Goal: Task Accomplishment & Management: Complete application form

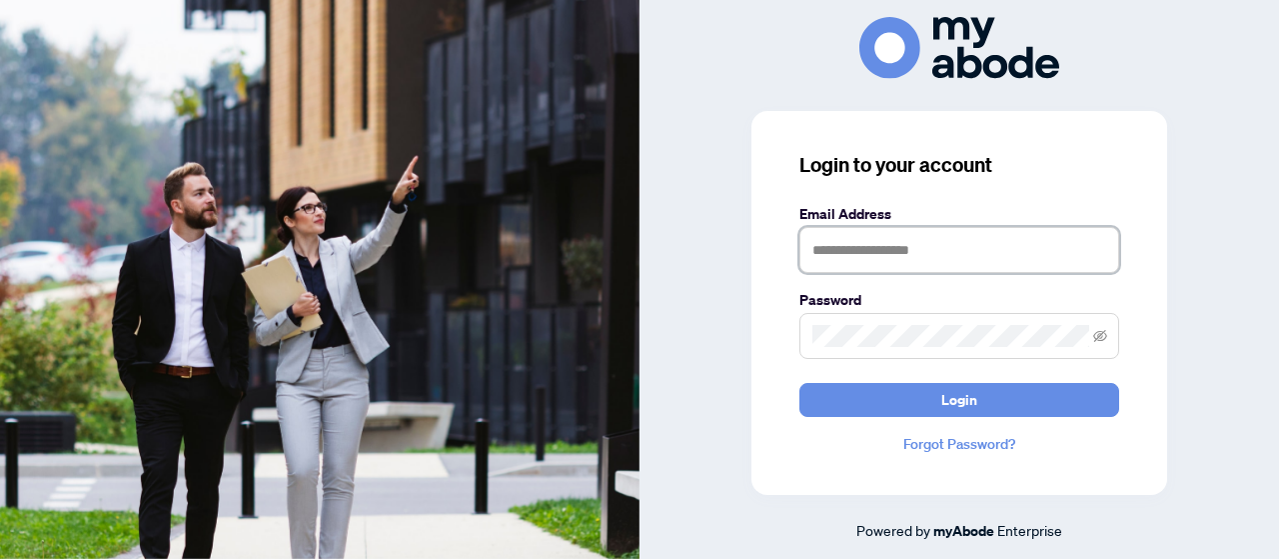
click at [848, 253] on input "text" at bounding box center [960, 250] width 320 height 46
type input "**********"
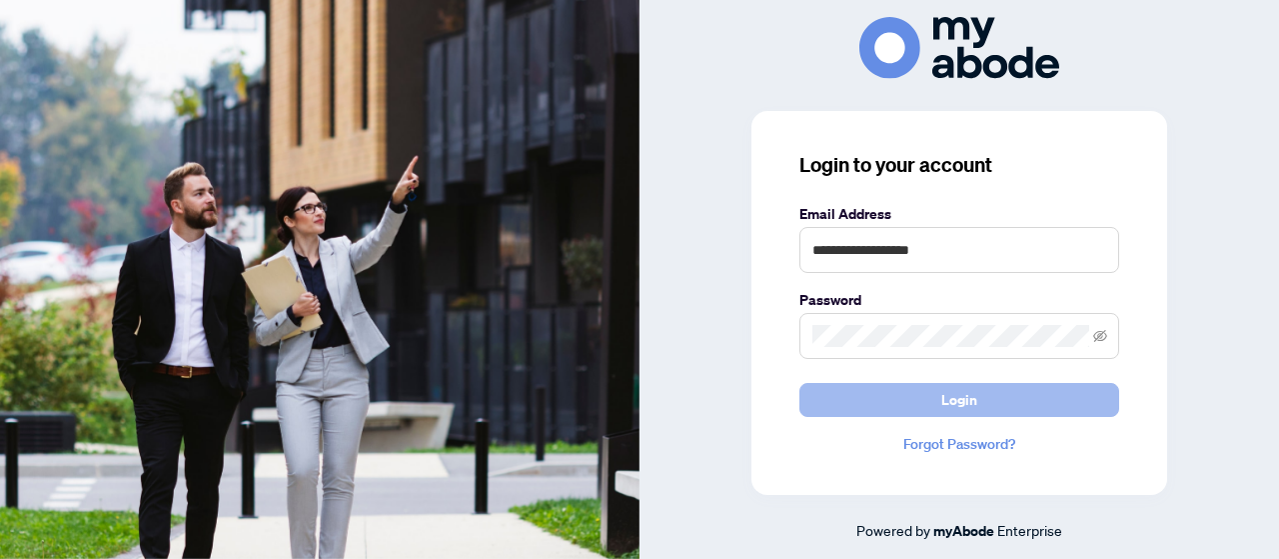
click at [894, 405] on button "Login" at bounding box center [960, 400] width 320 height 34
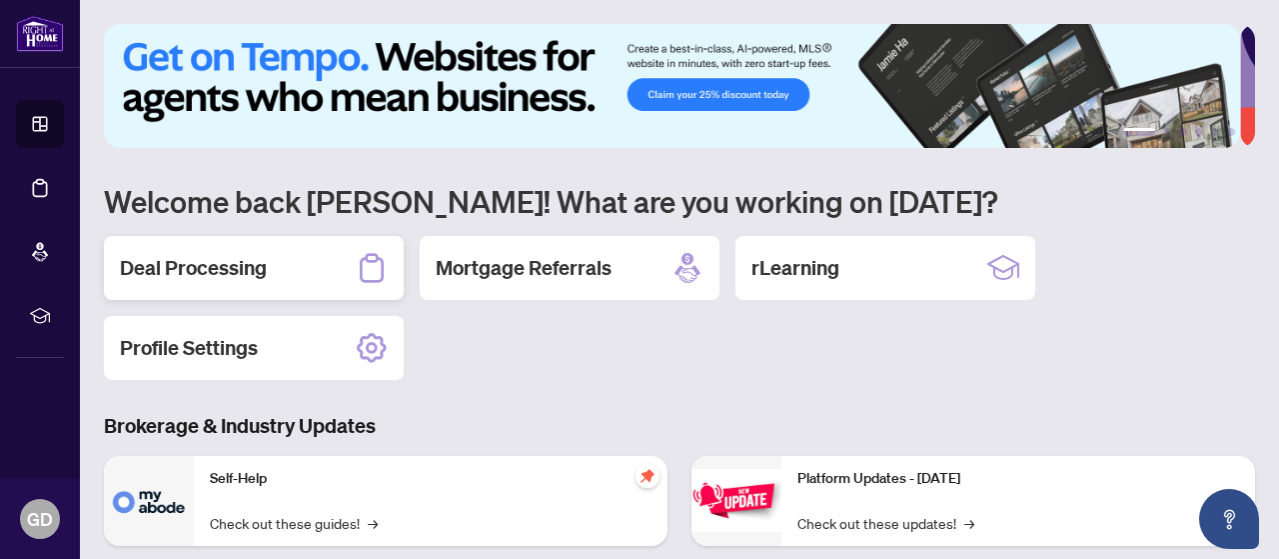
click at [170, 266] on h2 "Deal Processing" at bounding box center [193, 268] width 147 height 28
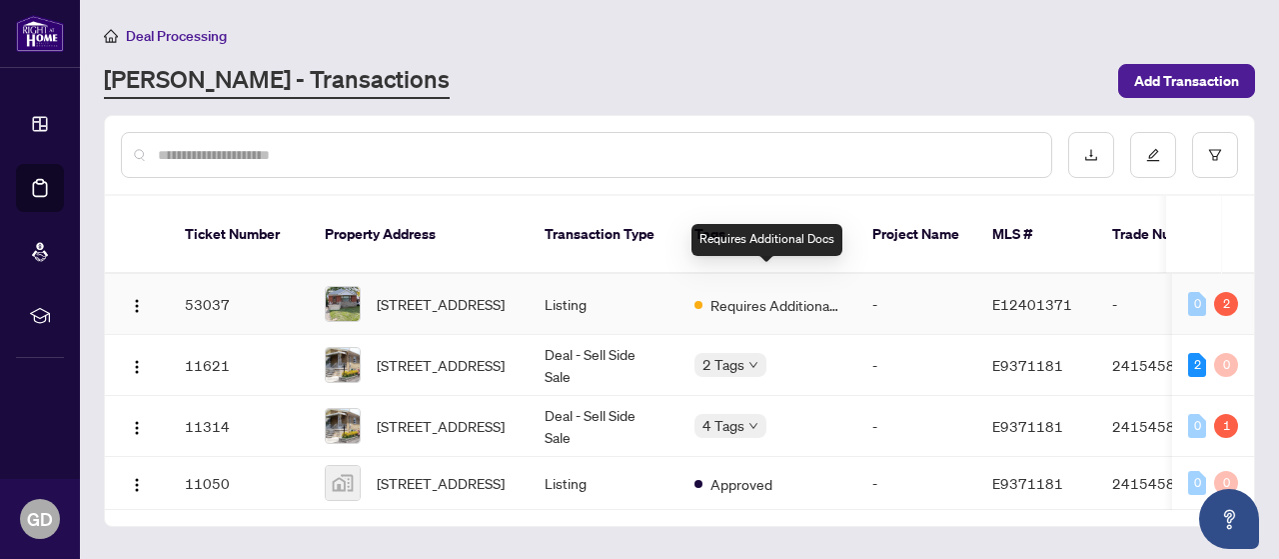
click at [791, 294] on span "Requires Additional Docs" at bounding box center [776, 305] width 130 height 22
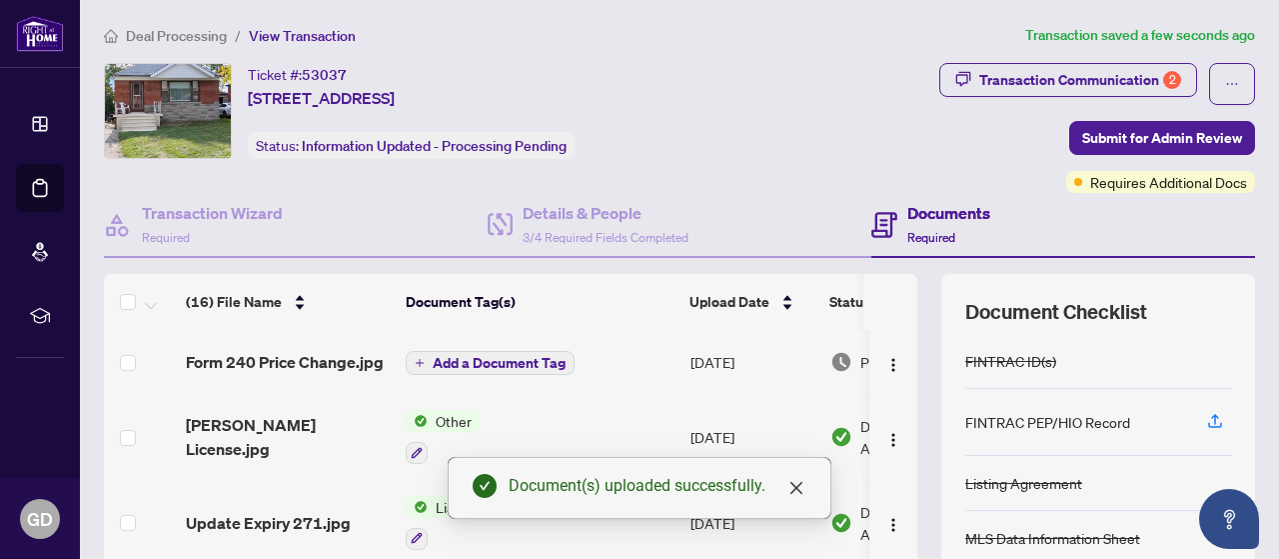
click at [1257, 190] on main "Deal Processing / View Transaction Transaction saved a few seconds ago Ticket #…" at bounding box center [679, 279] width 1199 height 559
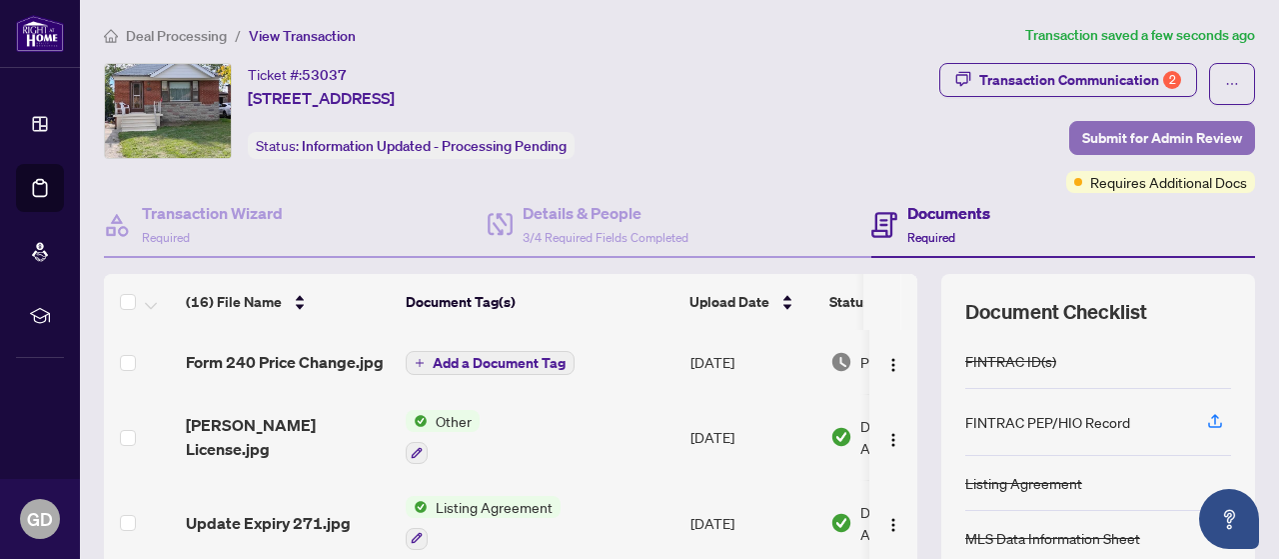
click at [1160, 127] on span "Submit for Admin Review" at bounding box center [1163, 138] width 160 height 32
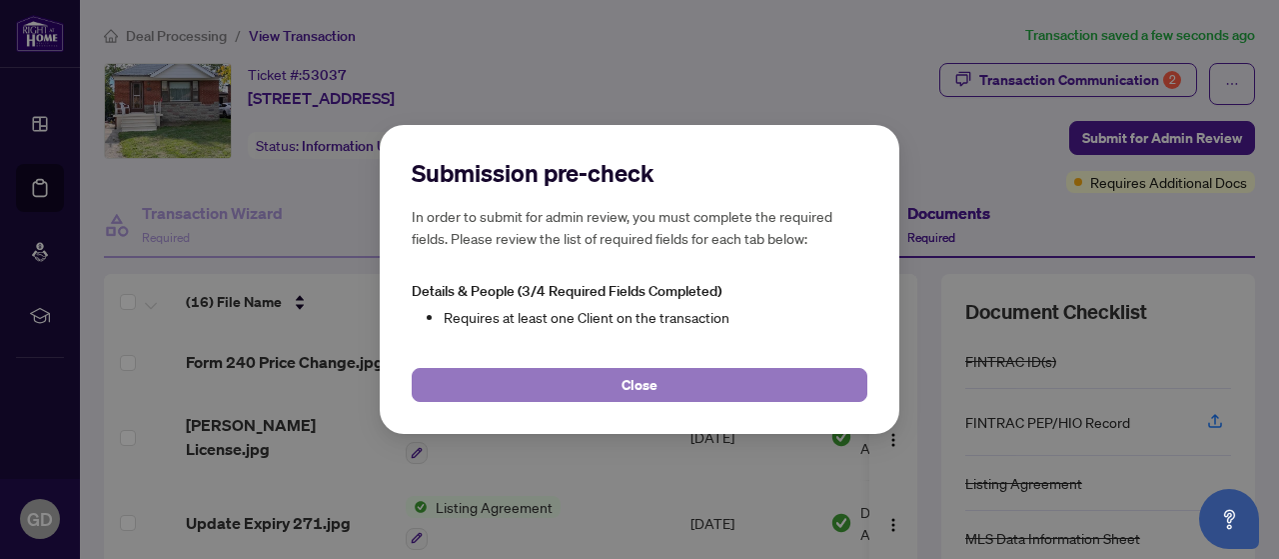
click at [663, 384] on button "Close" at bounding box center [640, 385] width 456 height 34
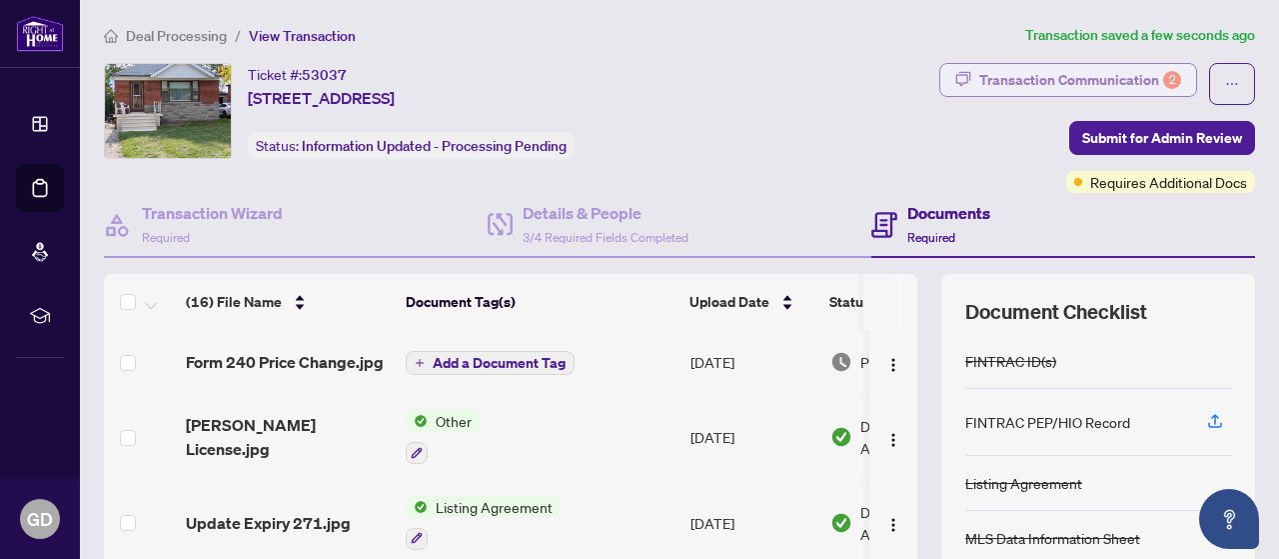
click at [1088, 73] on div "Transaction Communication 2" at bounding box center [1081, 80] width 202 height 32
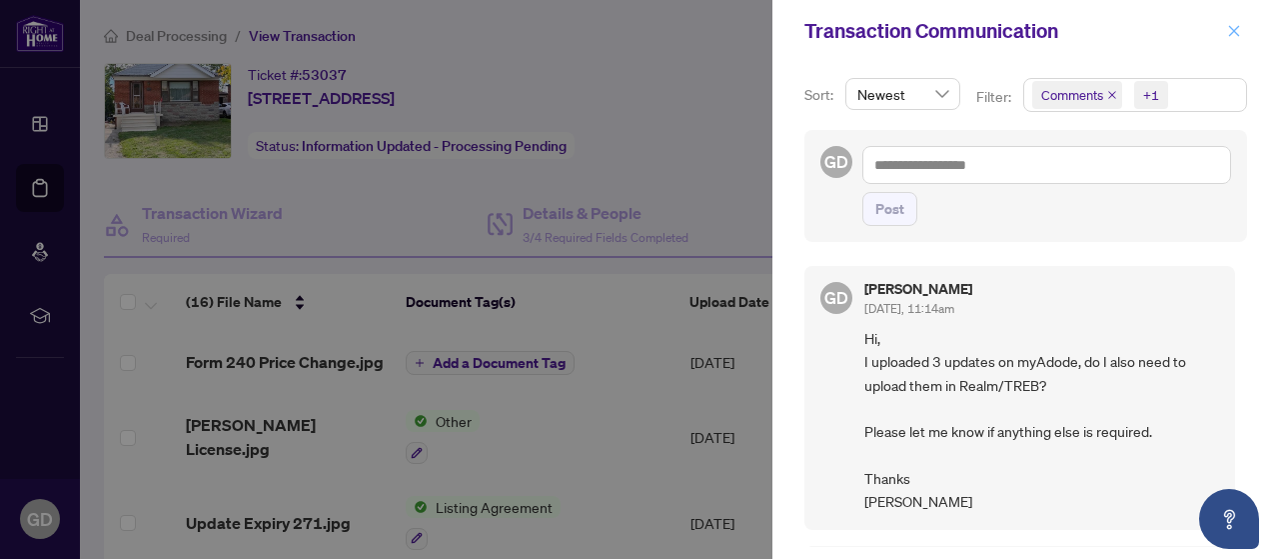
click at [1232, 27] on icon "close" at bounding box center [1234, 31] width 14 height 14
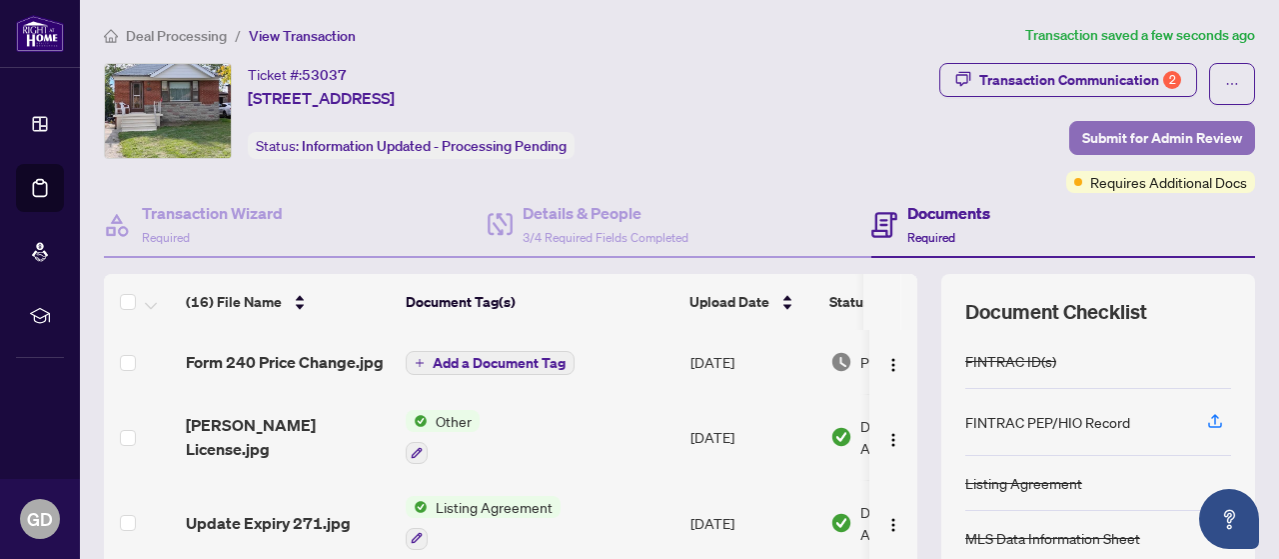
click at [1175, 134] on span "Submit for Admin Review" at bounding box center [1163, 138] width 160 height 32
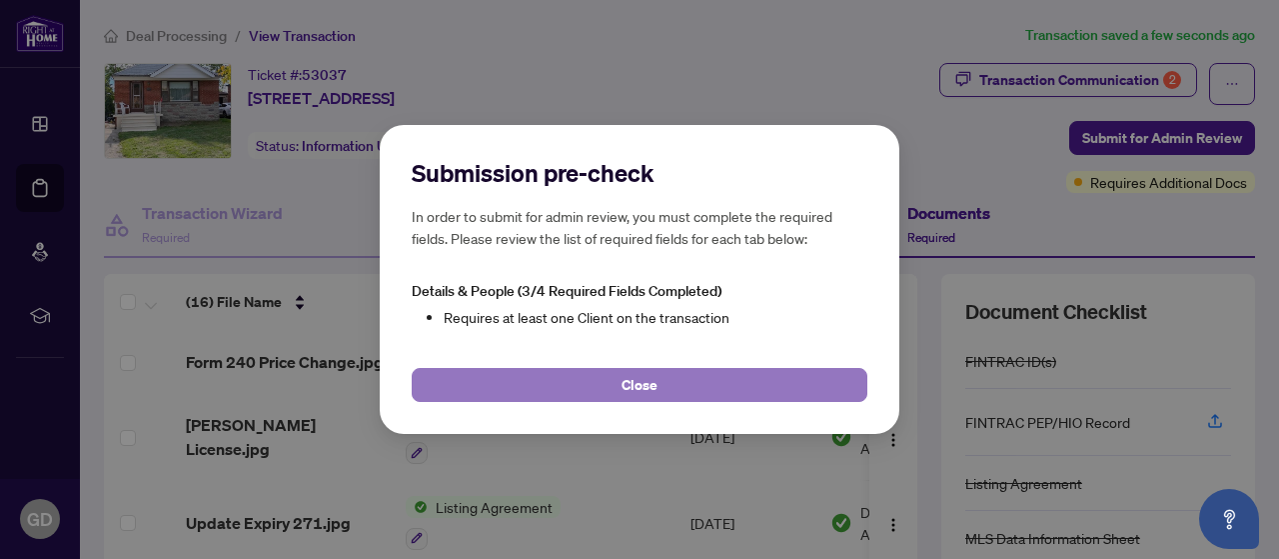
click at [620, 379] on button "Close" at bounding box center [640, 385] width 456 height 34
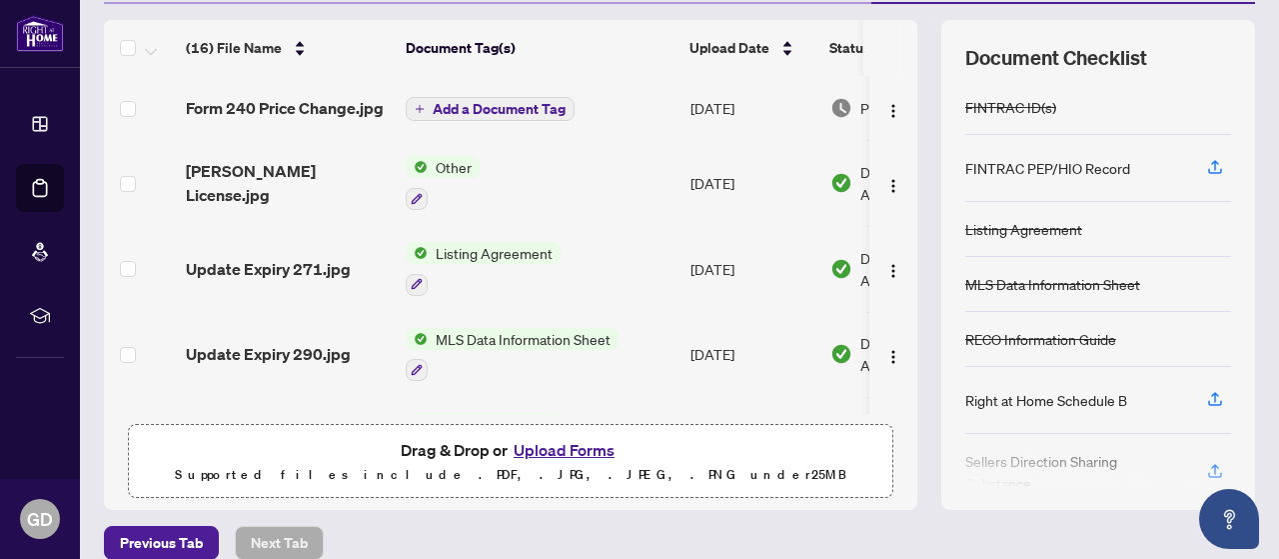
scroll to position [275, 0]
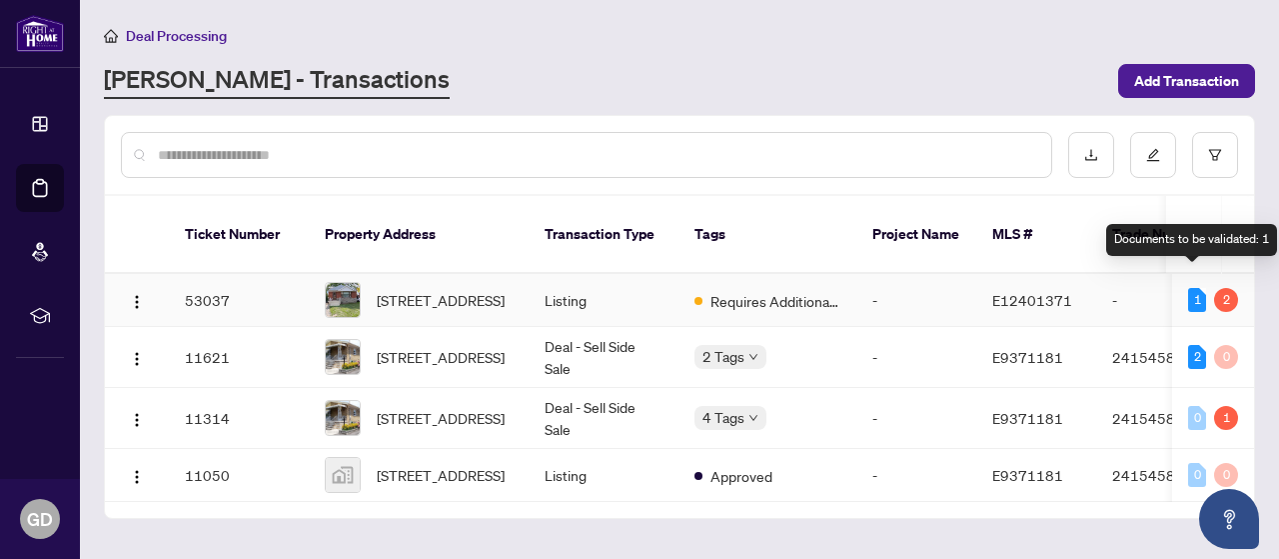
click at [1188, 288] on div "1" at bounding box center [1197, 300] width 18 height 24
click at [1194, 288] on div "1" at bounding box center [1197, 300] width 18 height 24
click at [1219, 288] on div "2" at bounding box center [1226, 300] width 24 height 24
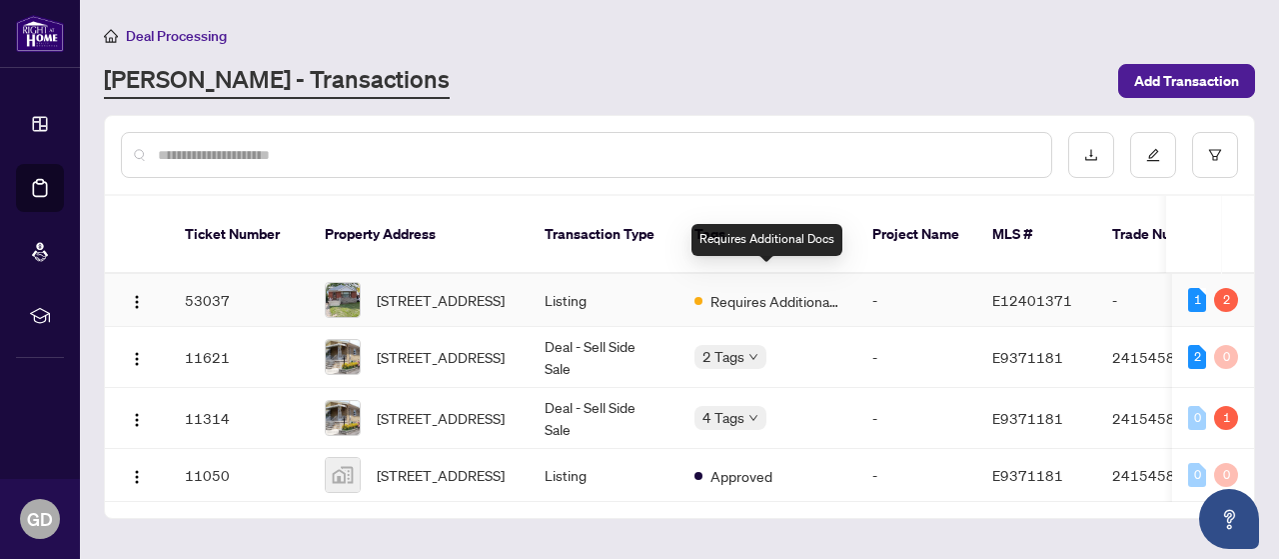
click at [785, 290] on span "Requires Additional Docs" at bounding box center [776, 301] width 130 height 22
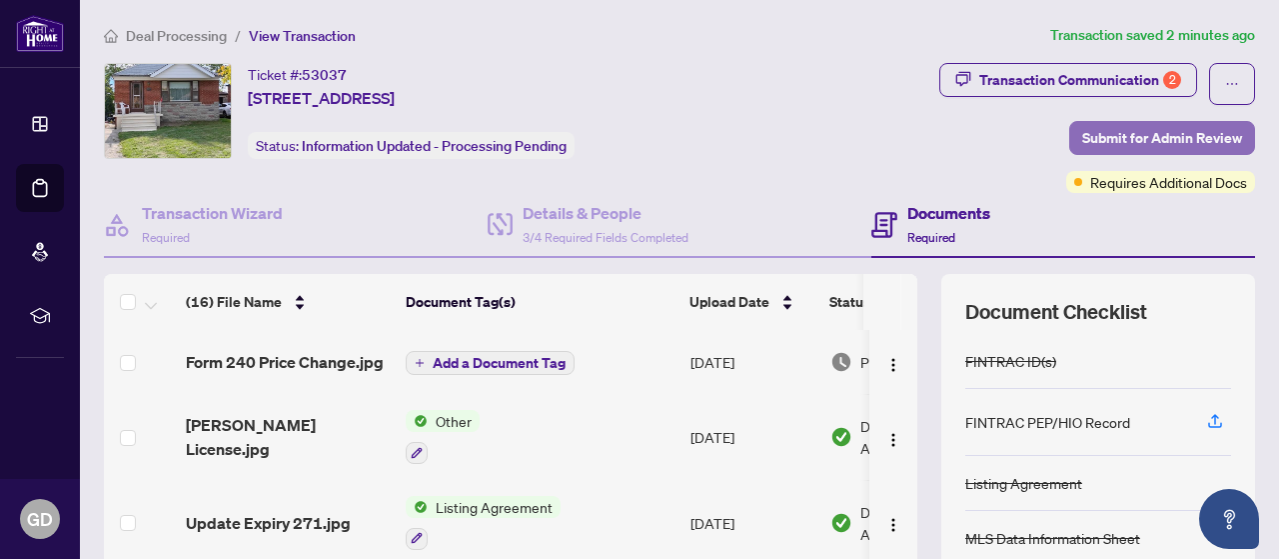
click at [1099, 134] on span "Submit for Admin Review" at bounding box center [1163, 138] width 160 height 32
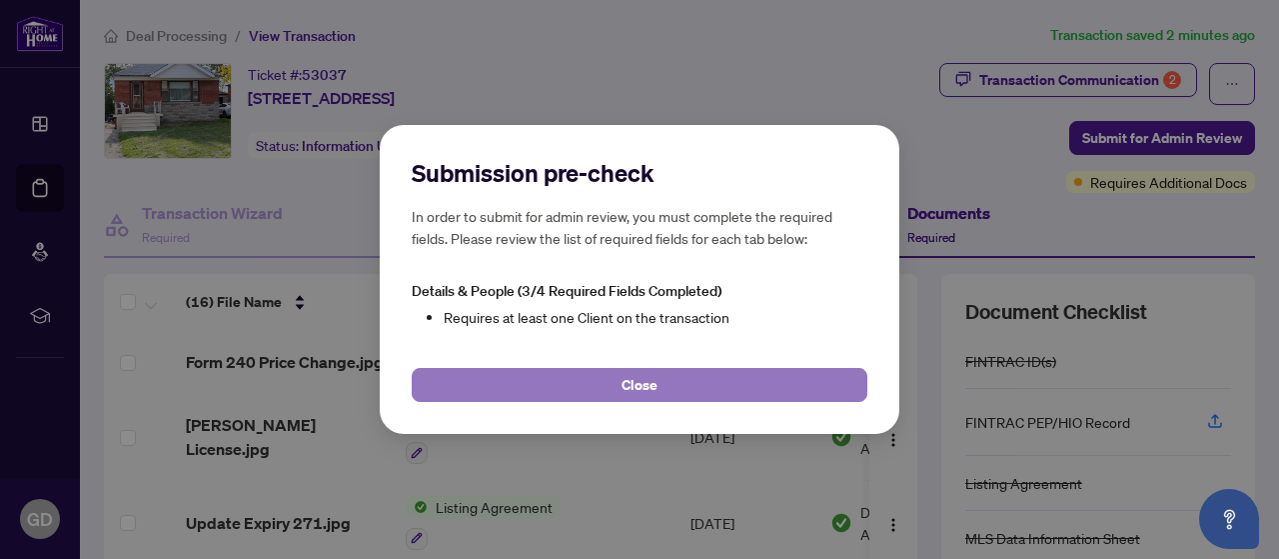
click at [776, 393] on button "Close" at bounding box center [640, 385] width 456 height 34
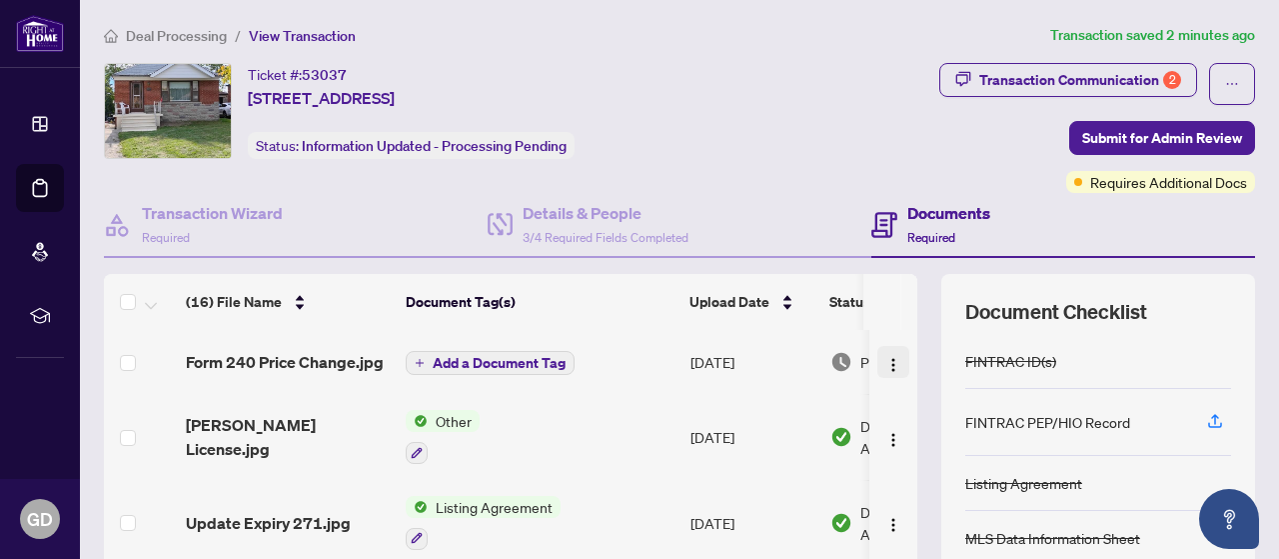
click at [886, 351] on span "button" at bounding box center [894, 362] width 16 height 22
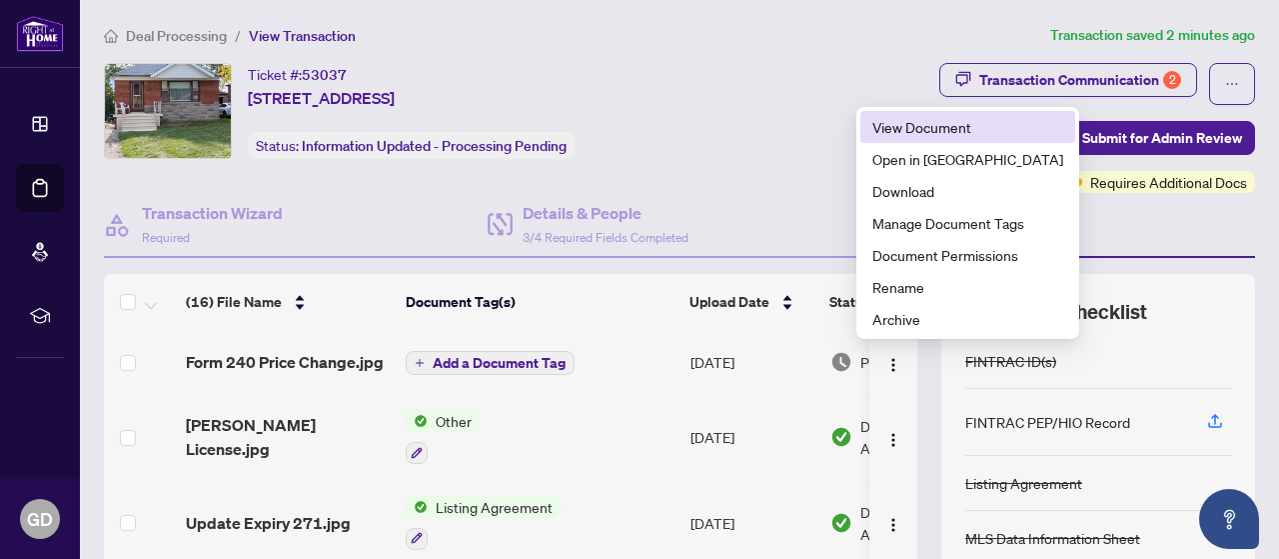
click at [918, 115] on li "View Document" at bounding box center [968, 127] width 215 height 32
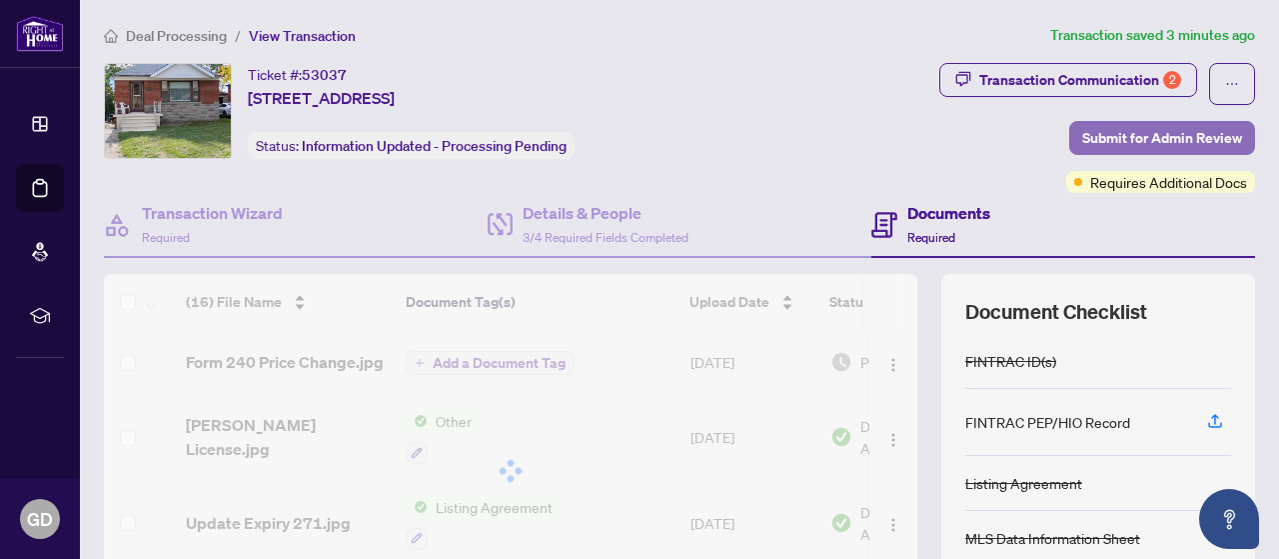
click at [1148, 141] on span "Submit for Admin Review" at bounding box center [1163, 138] width 160 height 32
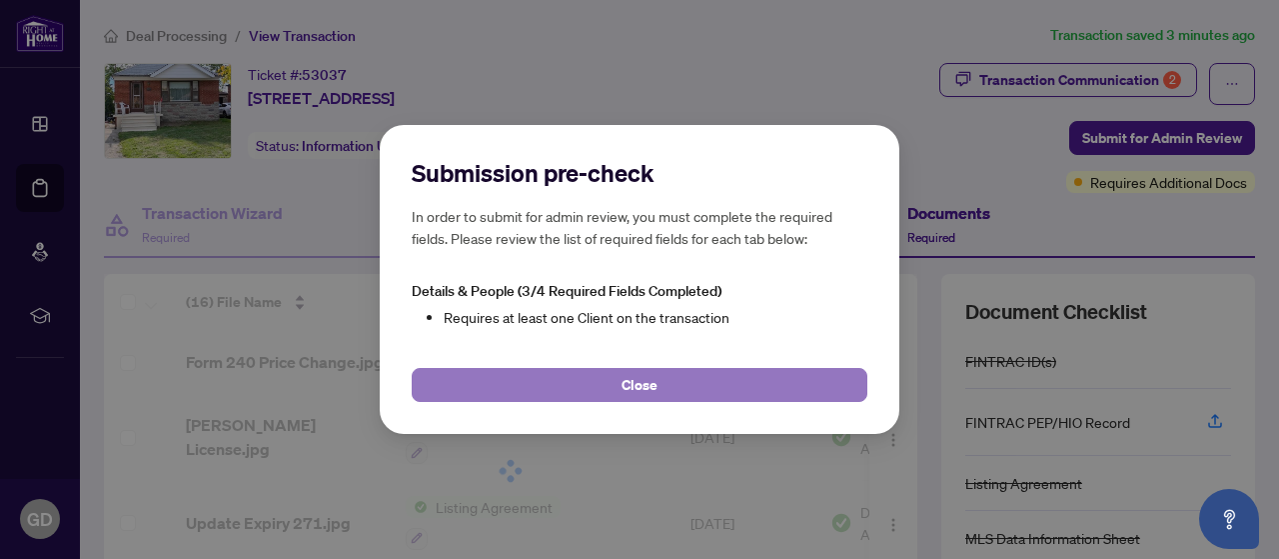
click at [749, 378] on button "Close" at bounding box center [640, 385] width 456 height 34
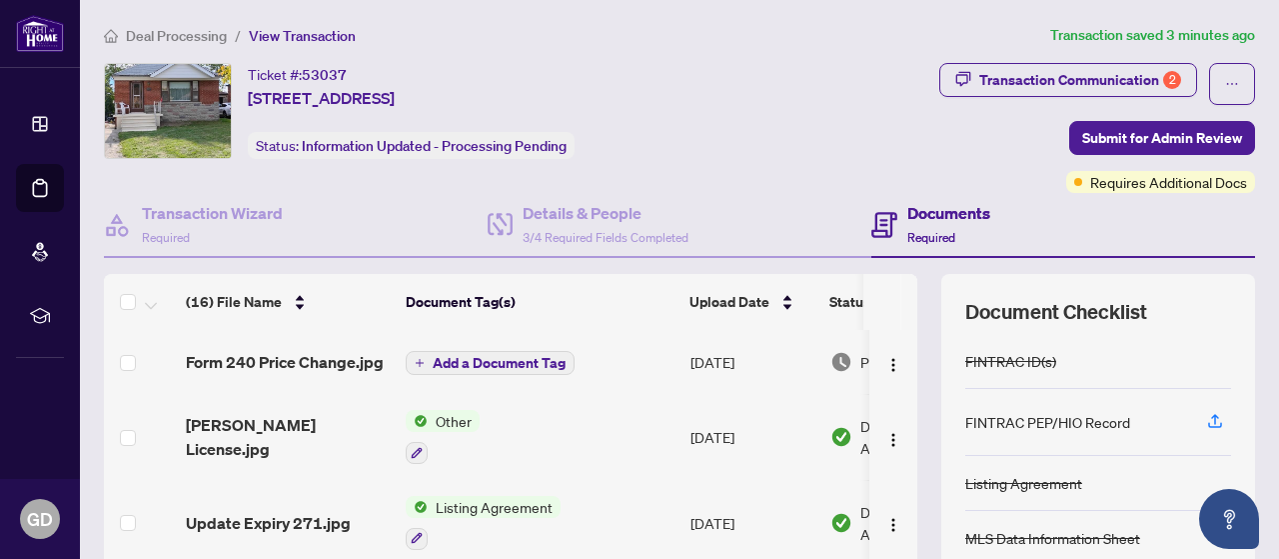
click at [932, 212] on h4 "Documents" at bounding box center [949, 213] width 83 height 24
click at [1206, 419] on icon "button" at bounding box center [1215, 421] width 18 height 18
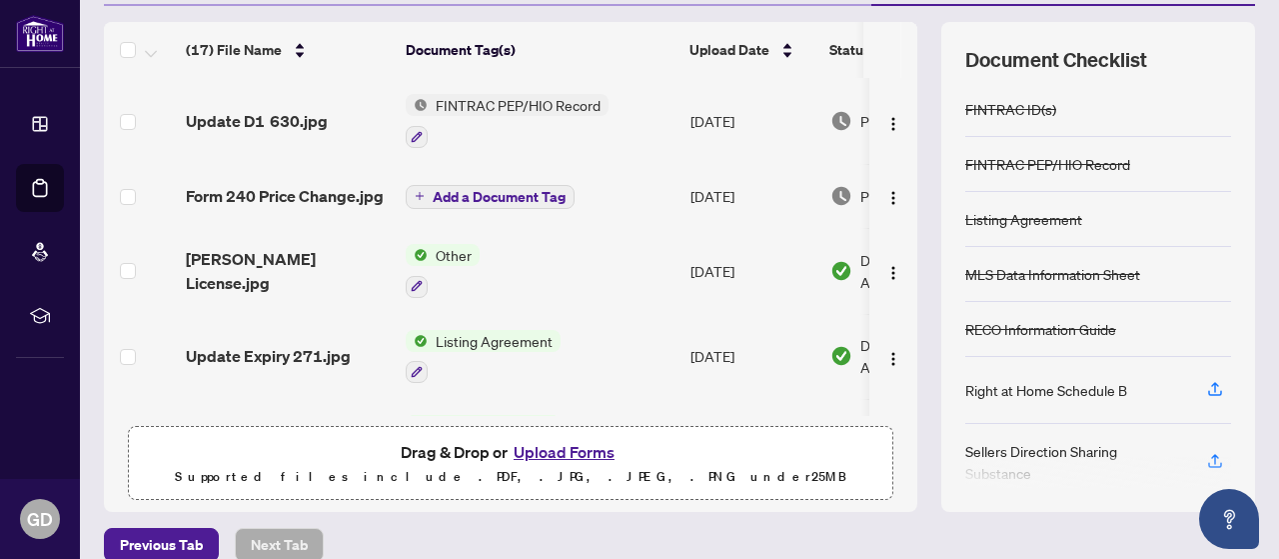
scroll to position [256, 0]
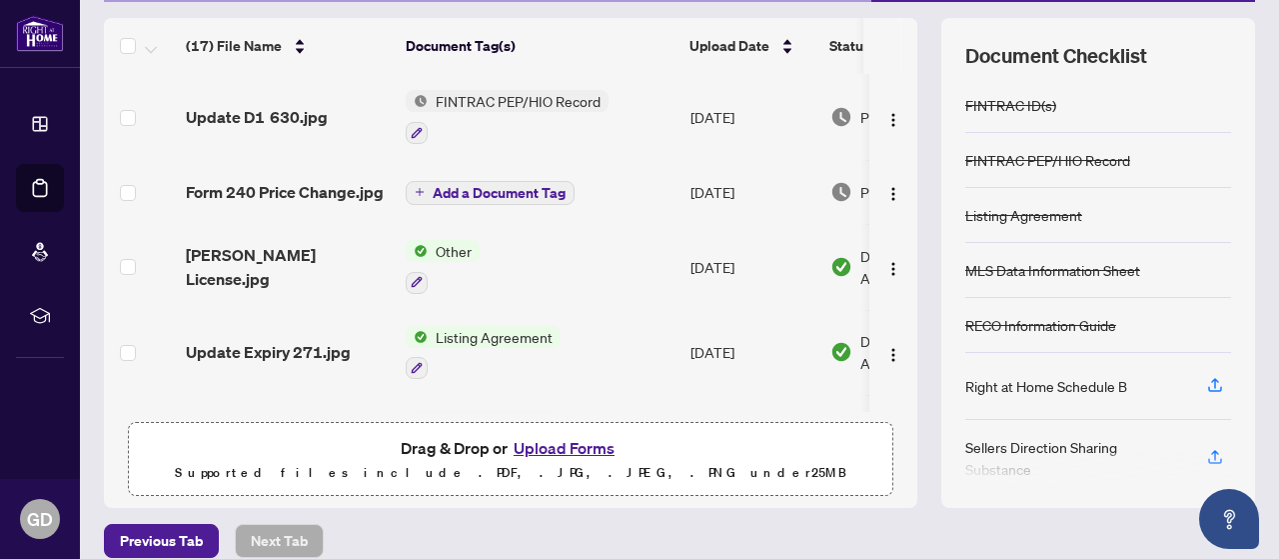
click at [1195, 453] on div at bounding box center [1099, 469] width 266 height 32
click at [1206, 449] on icon "button" at bounding box center [1215, 457] width 18 height 18
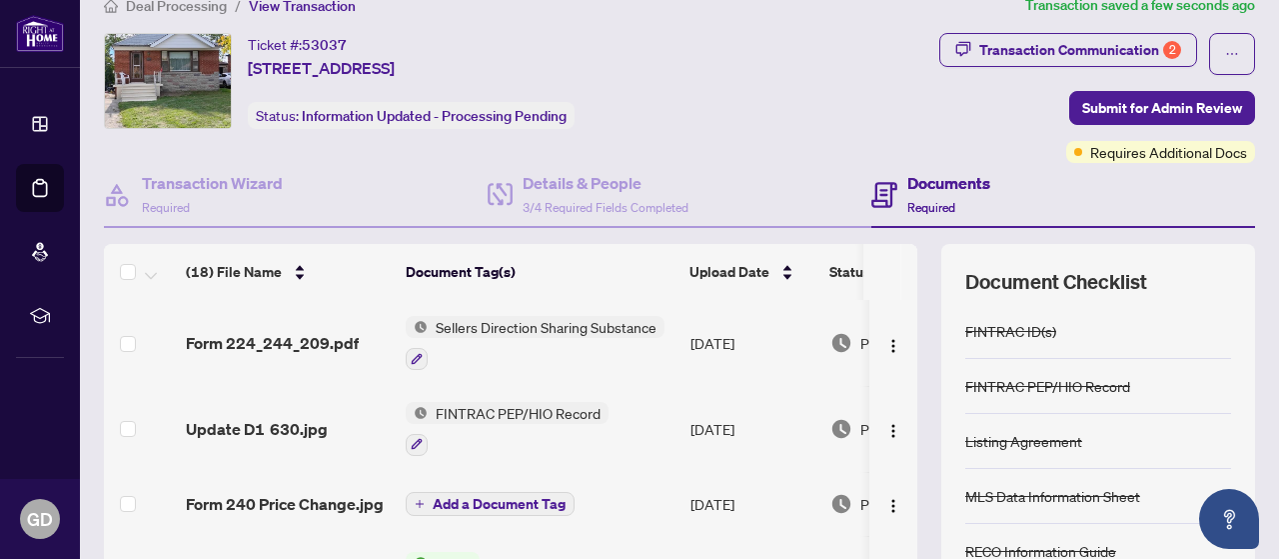
scroll to position [0, 0]
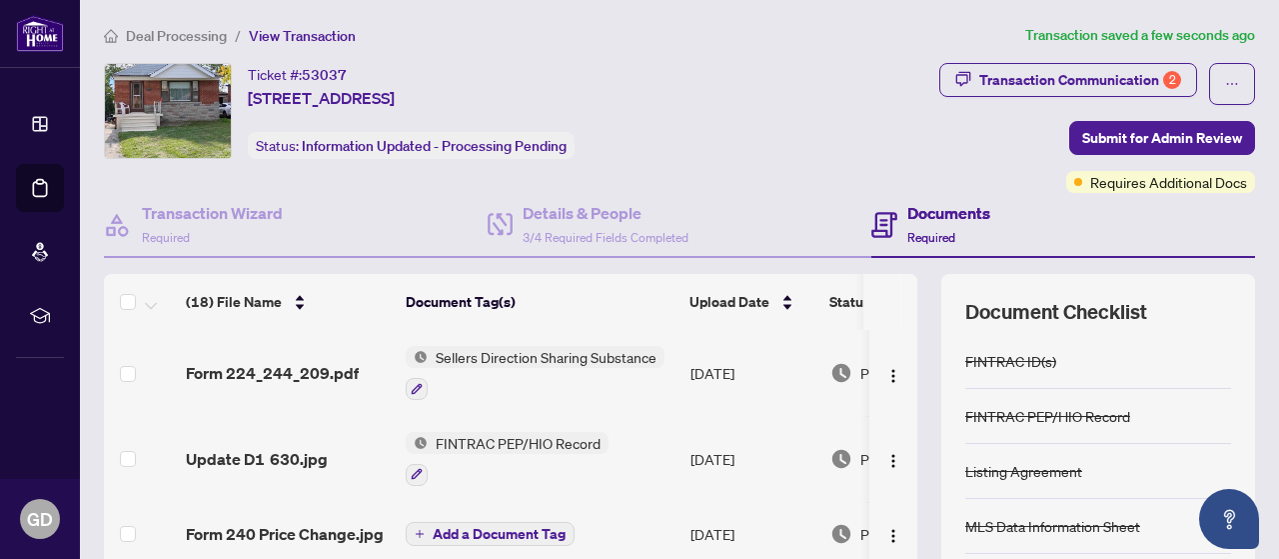
click at [504, 533] on span "Add a Document Tag" at bounding box center [499, 534] width 133 height 14
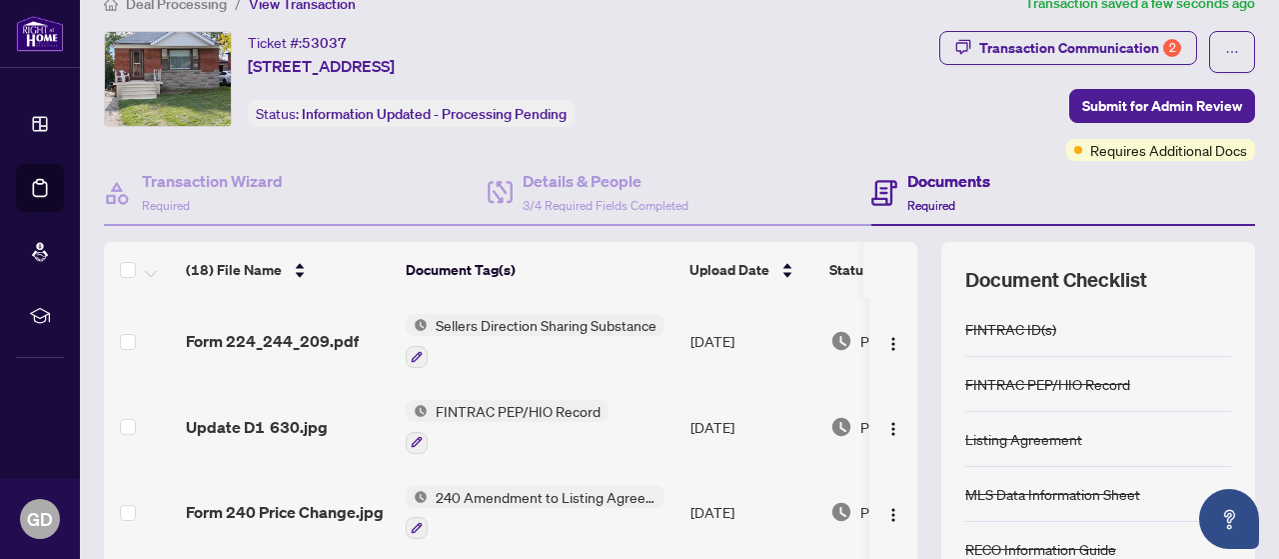
scroll to position [30, 0]
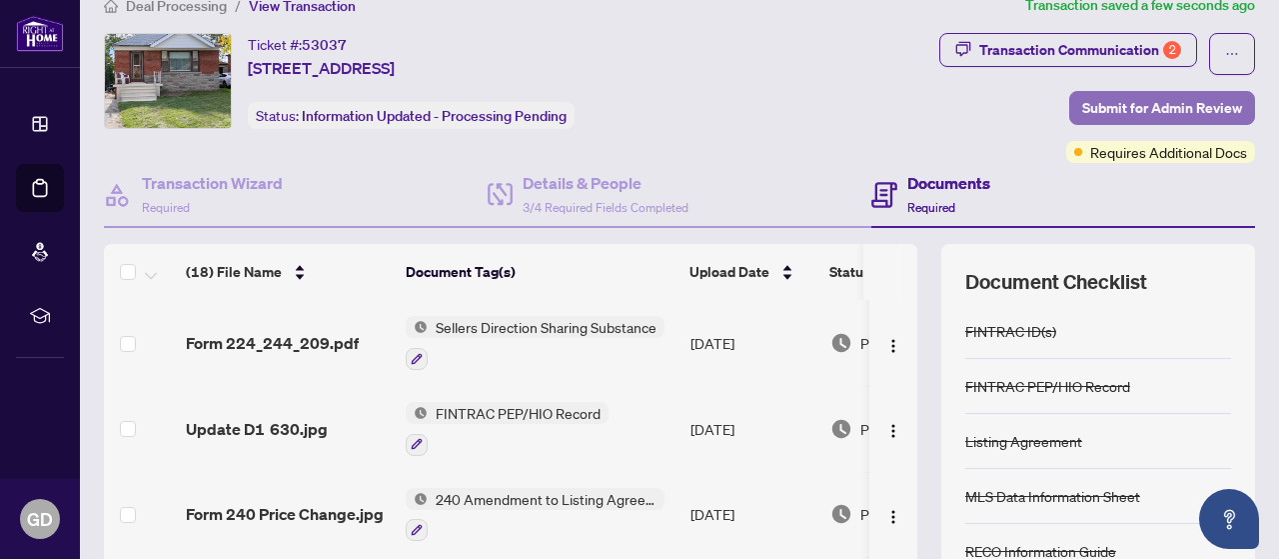
click at [1122, 97] on span "Submit for Admin Review" at bounding box center [1163, 108] width 160 height 32
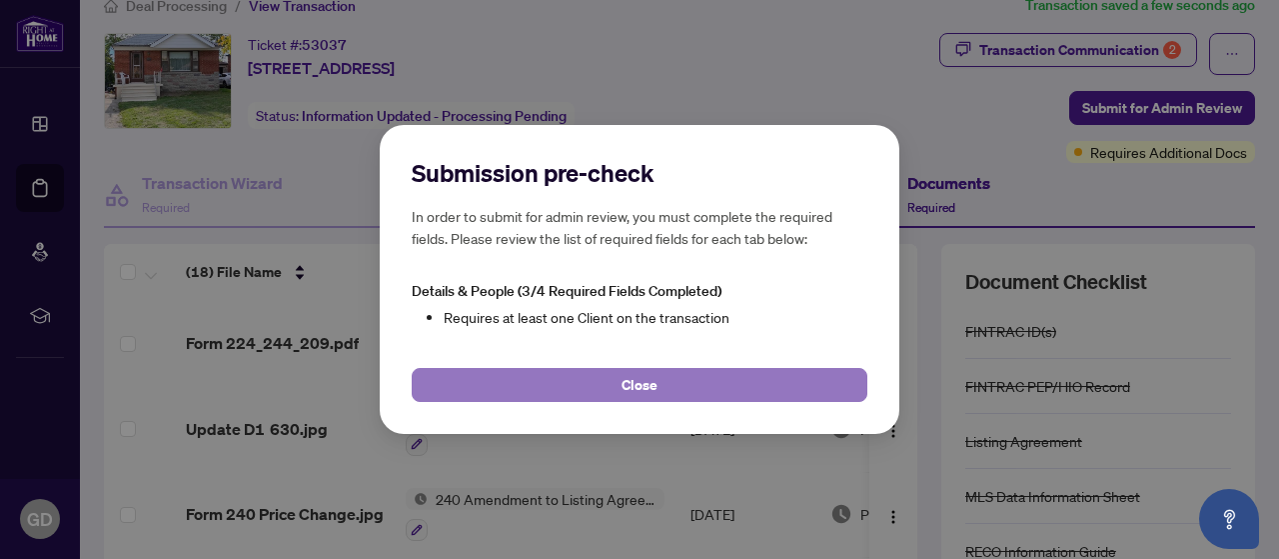
click at [696, 389] on button "Close" at bounding box center [640, 385] width 456 height 34
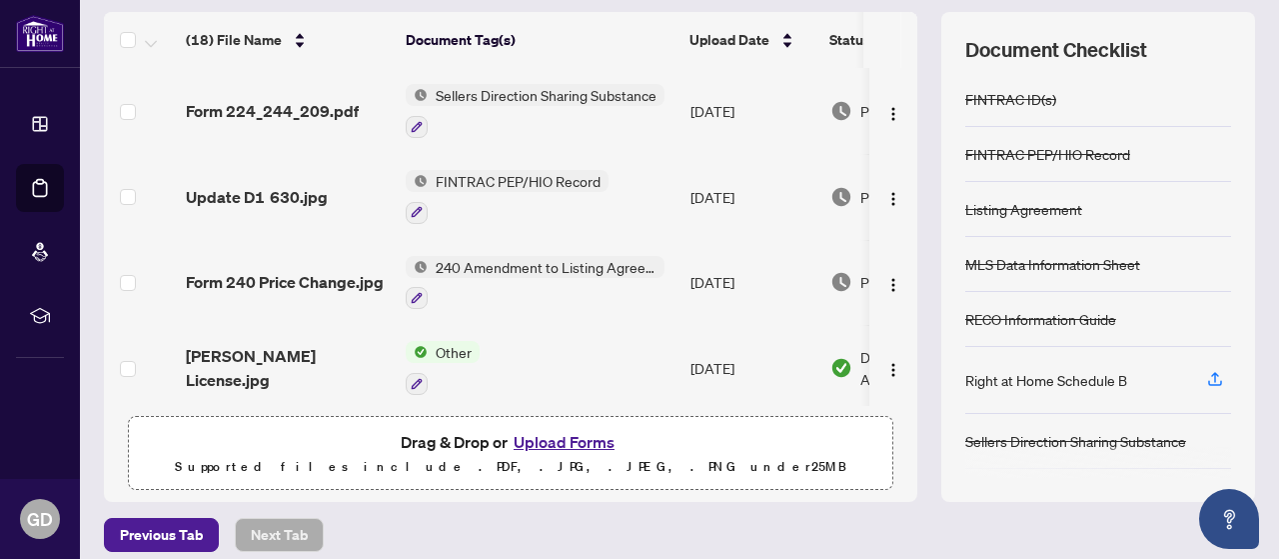
scroll to position [275, 0]
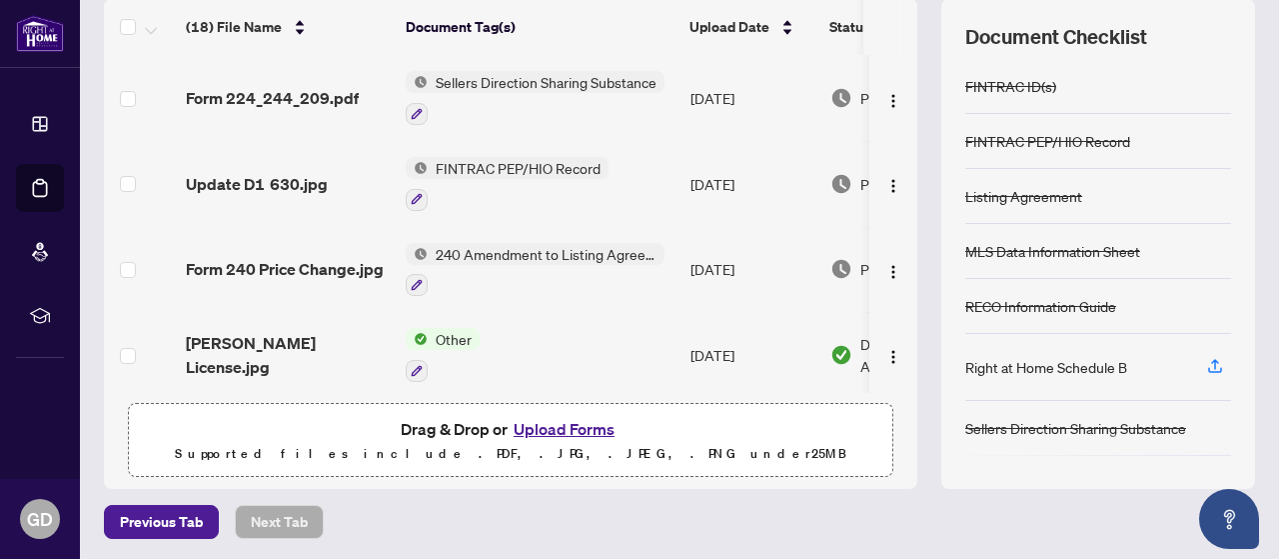
click at [1259, 511] on main "Deal Processing / View Transaction Transaction saved a few seconds ago Ticket #…" at bounding box center [679, 279] width 1199 height 559
click at [839, 258] on img at bounding box center [842, 269] width 22 height 22
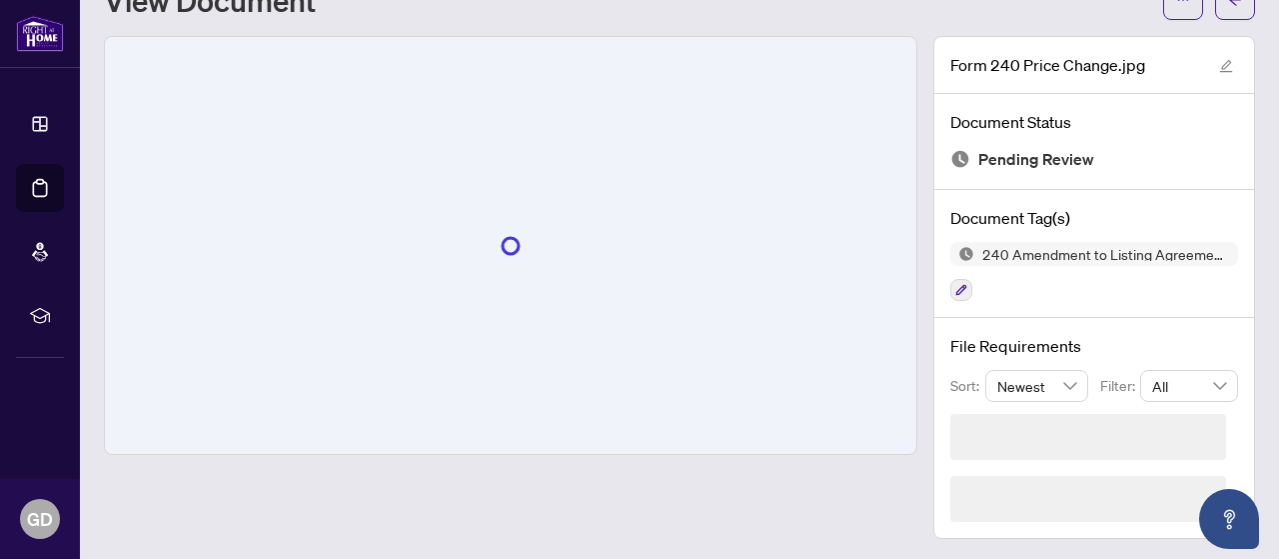
scroll to position [20, 0]
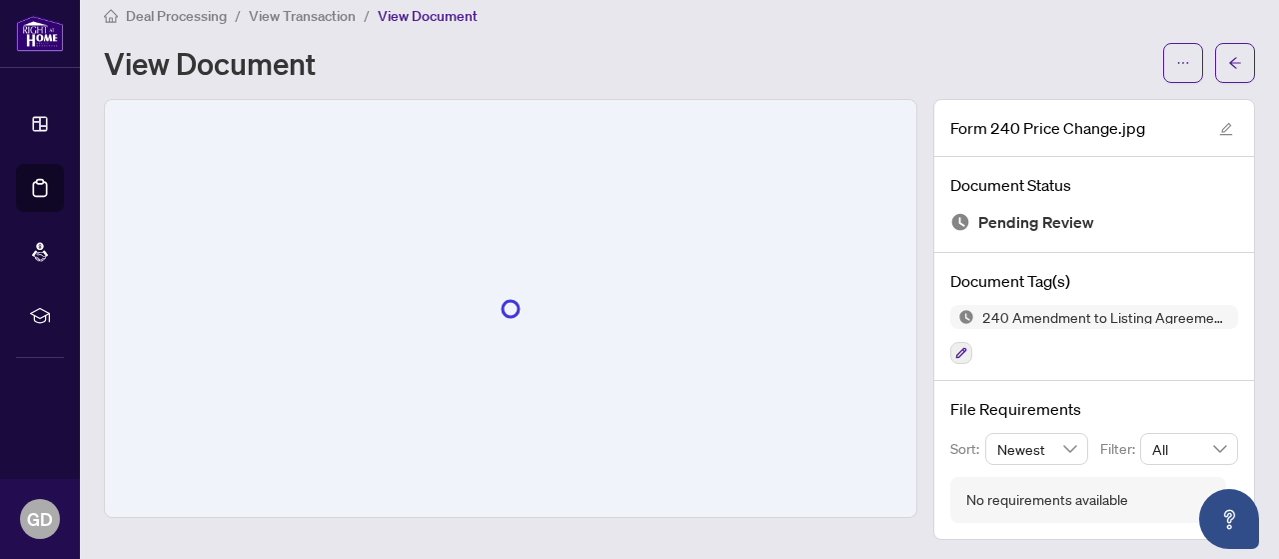
click at [988, 497] on div "No requirements available" at bounding box center [1048, 500] width 162 height 22
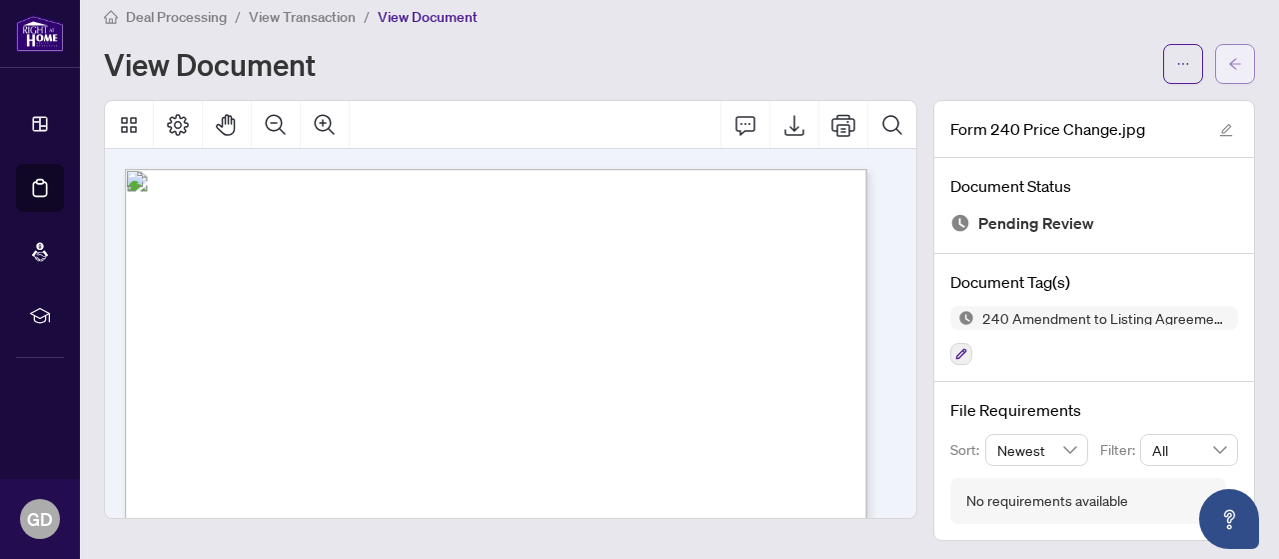
click at [1228, 53] on span "button" at bounding box center [1235, 64] width 14 height 32
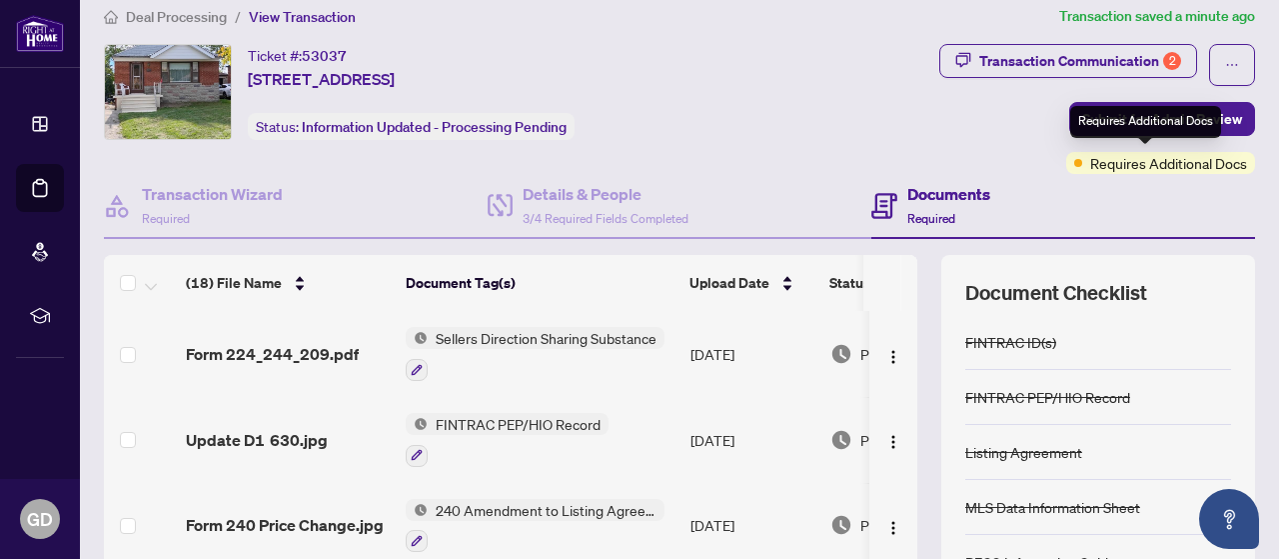
click at [1074, 157] on div "Requires Additional Docs" at bounding box center [1161, 163] width 189 height 22
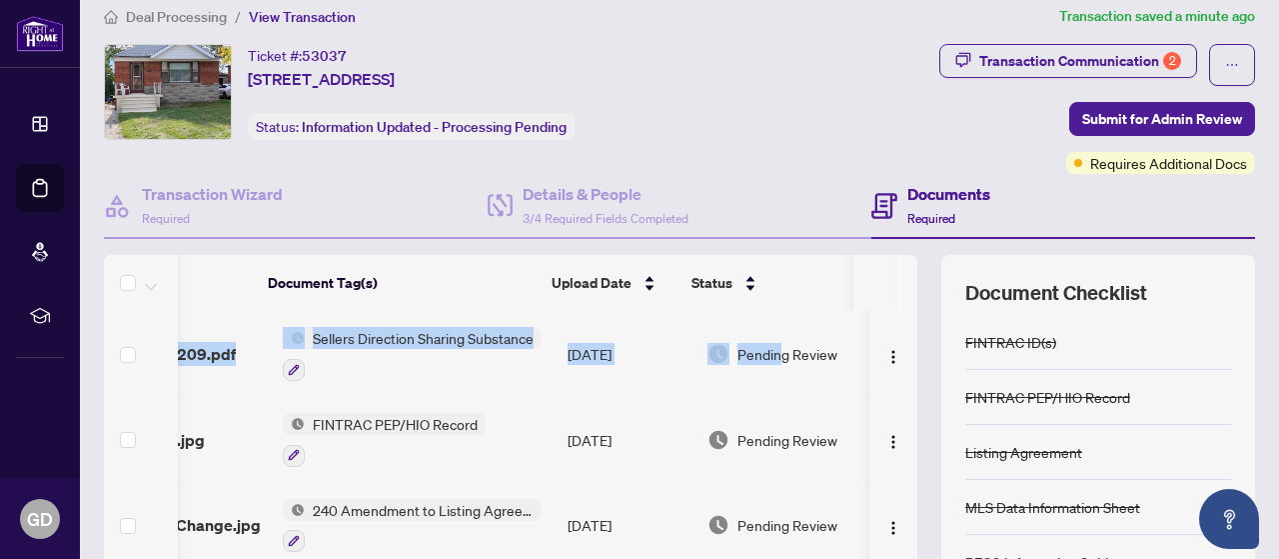
drag, startPoint x: 902, startPoint y: 329, endPoint x: 898, endPoint y: 407, distance: 78.1
click at [898, 407] on div "(18) File Name Document Tag(s) Upload Date Status (18) File Name Document Tag(s…" at bounding box center [680, 500] width 1152 height 490
drag, startPoint x: 894, startPoint y: 345, endPoint x: 880, endPoint y: 345, distance: 14.0
click at [894, 345] on td at bounding box center [894, 354] width 48 height 86
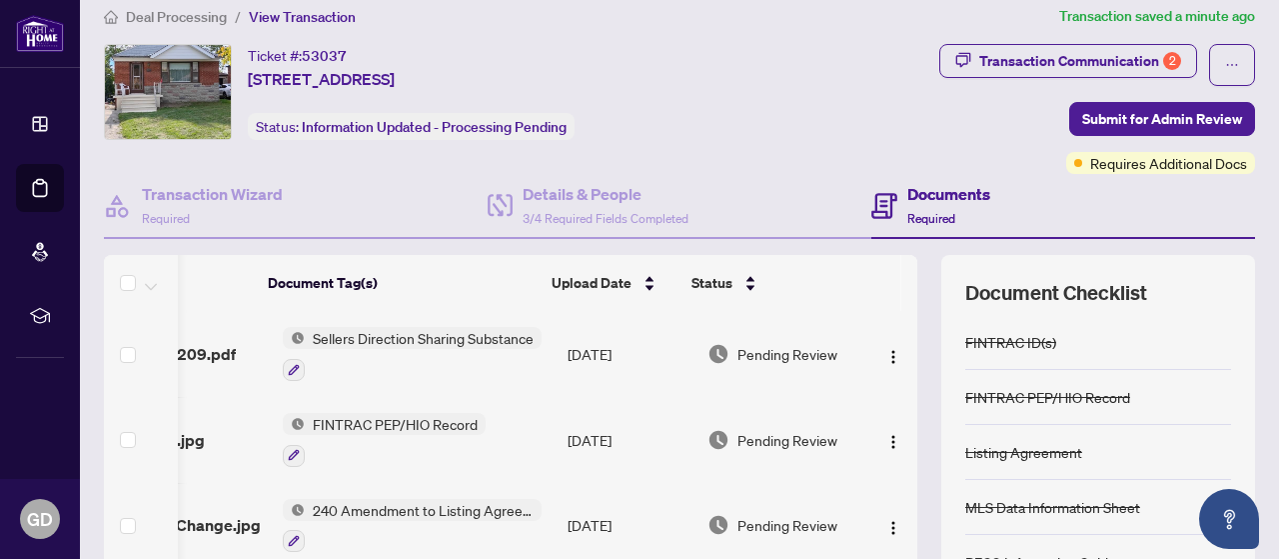
click at [856, 283] on th at bounding box center [878, 283] width 48 height 56
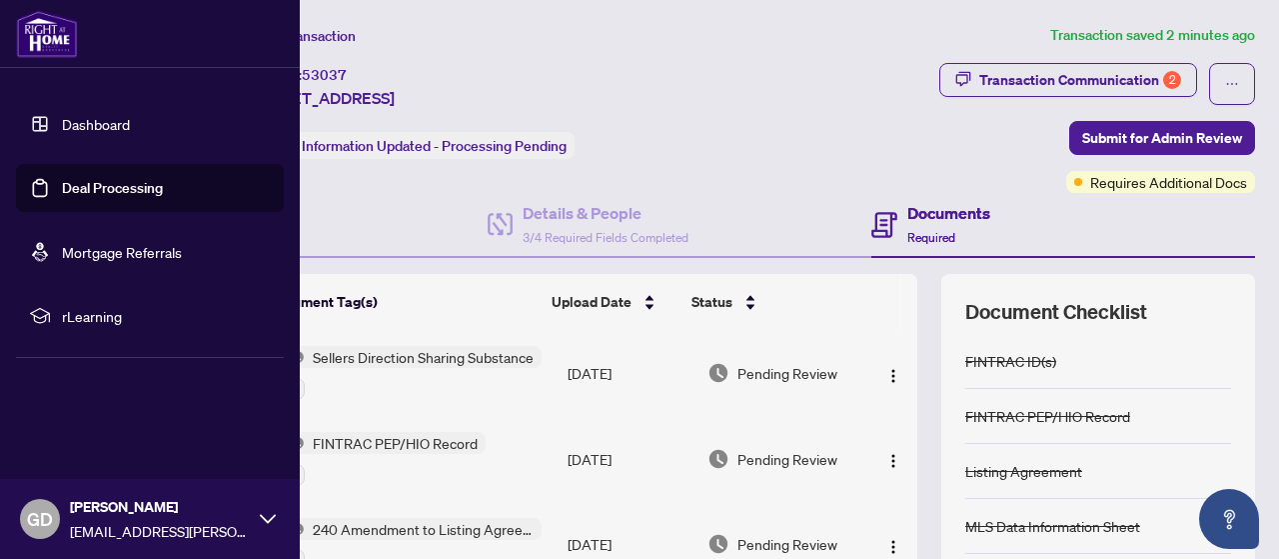
click at [32, 36] on img at bounding box center [47, 34] width 62 height 48
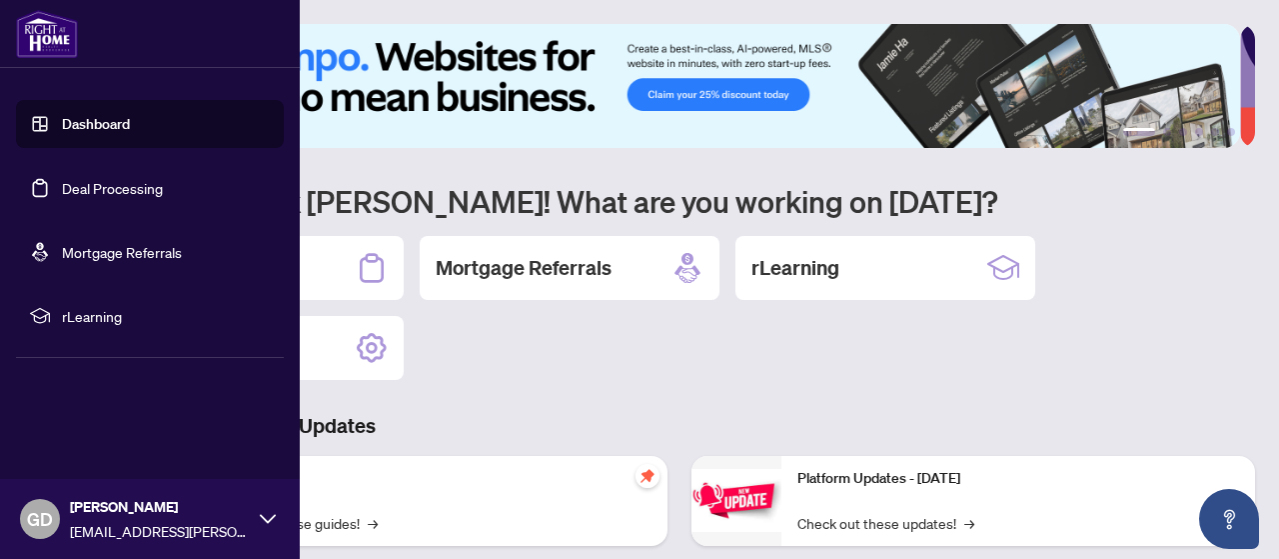
click at [270, 513] on icon at bounding box center [268, 519] width 16 height 16
click at [87, 394] on span "Logout" at bounding box center [80, 400] width 45 height 32
